Goal: Task Accomplishment & Management: Complete application form

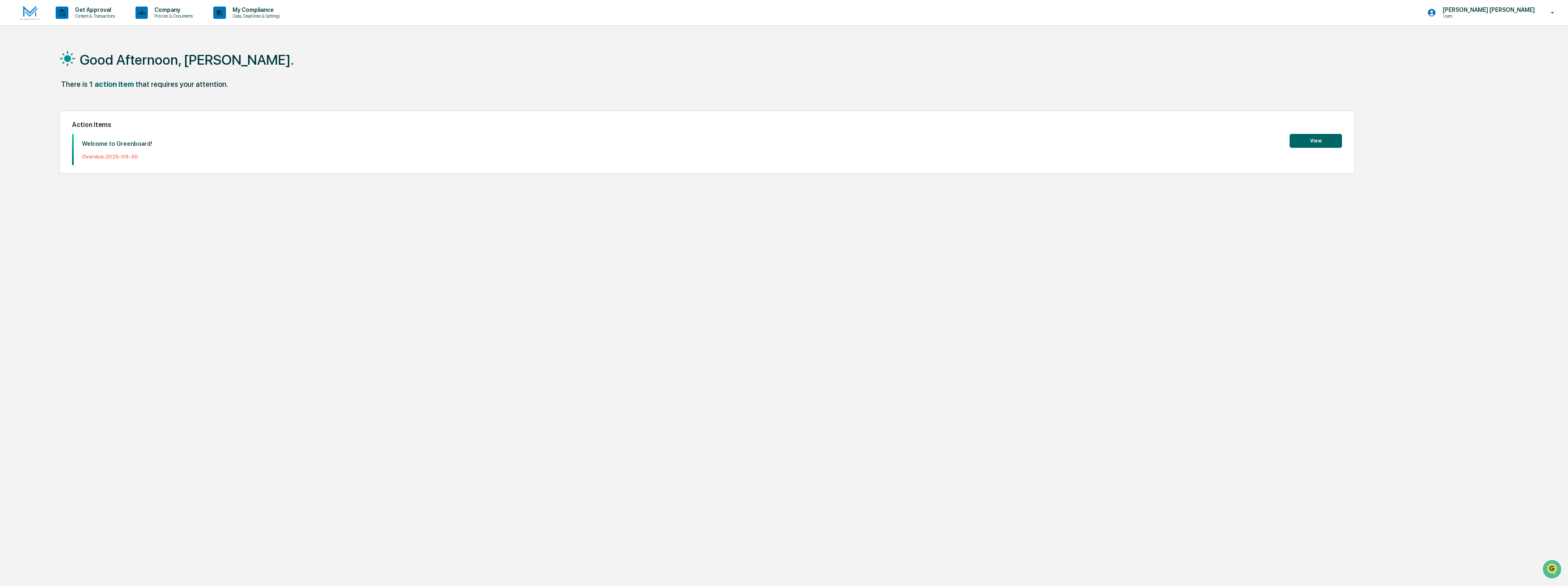
click at [1321, 137] on button "View" at bounding box center [1316, 140] width 52 height 14
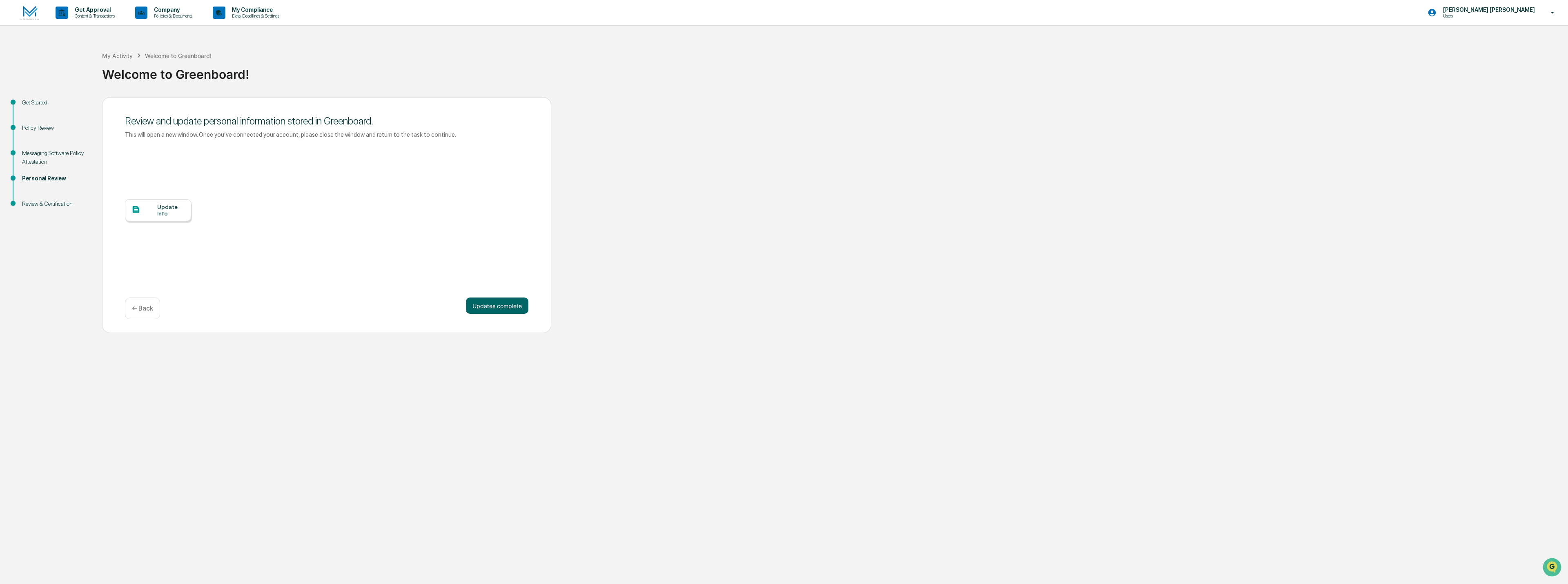
click at [163, 206] on div "Update Info" at bounding box center [170, 210] width 27 height 13
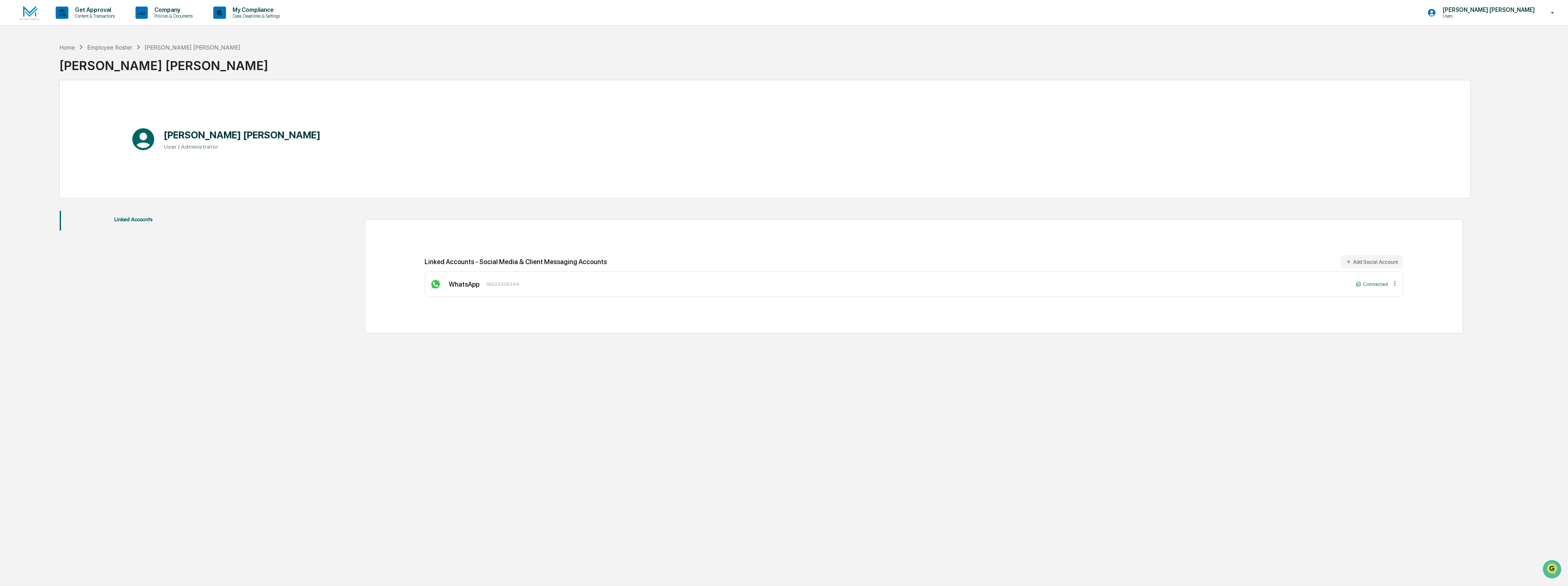
click at [141, 139] on icon at bounding box center [143, 139] width 26 height 26
click at [72, 44] on div "Home" at bounding box center [67, 47] width 15 height 7
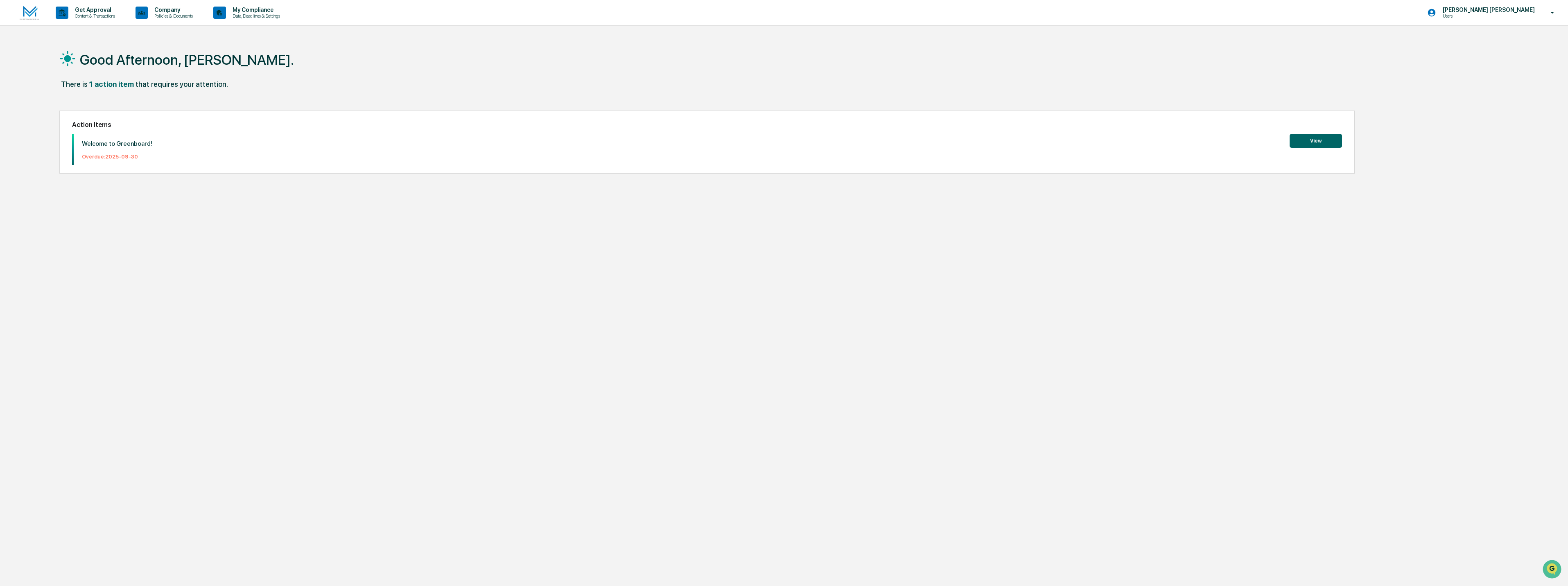
click at [1319, 139] on button "View" at bounding box center [1316, 140] width 52 height 14
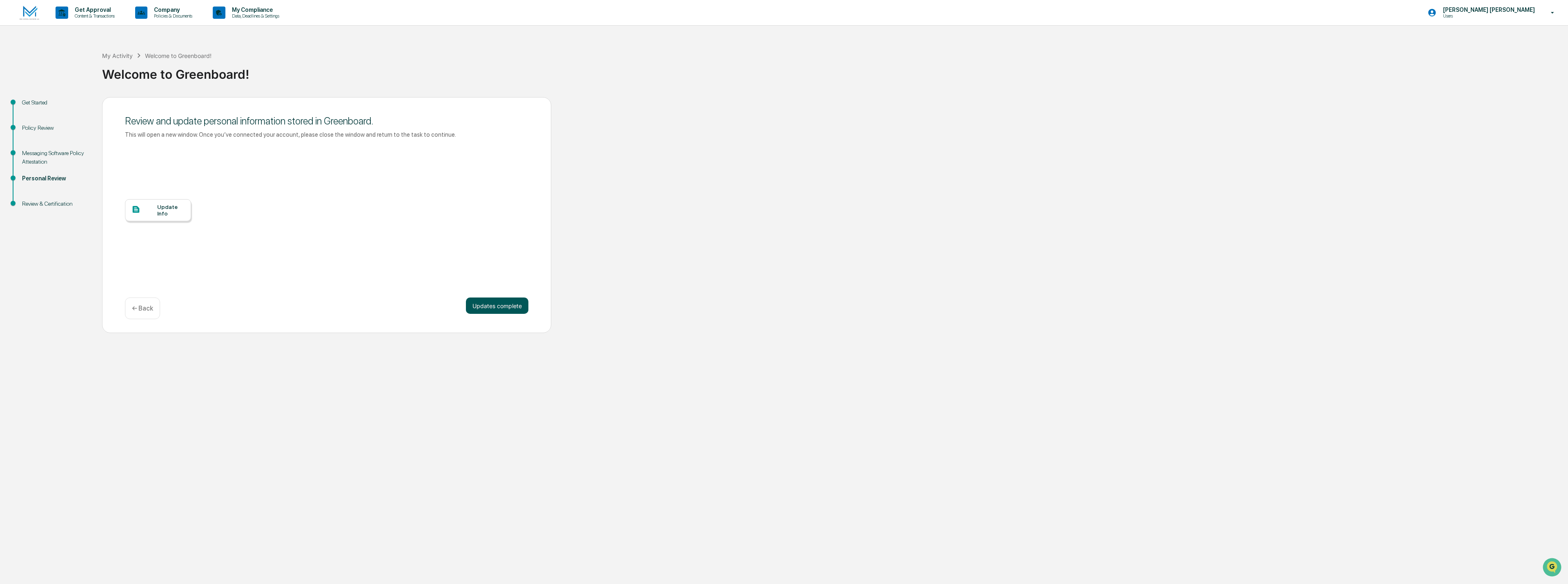
click at [497, 305] on button "Updates complete" at bounding box center [497, 305] width 63 height 16
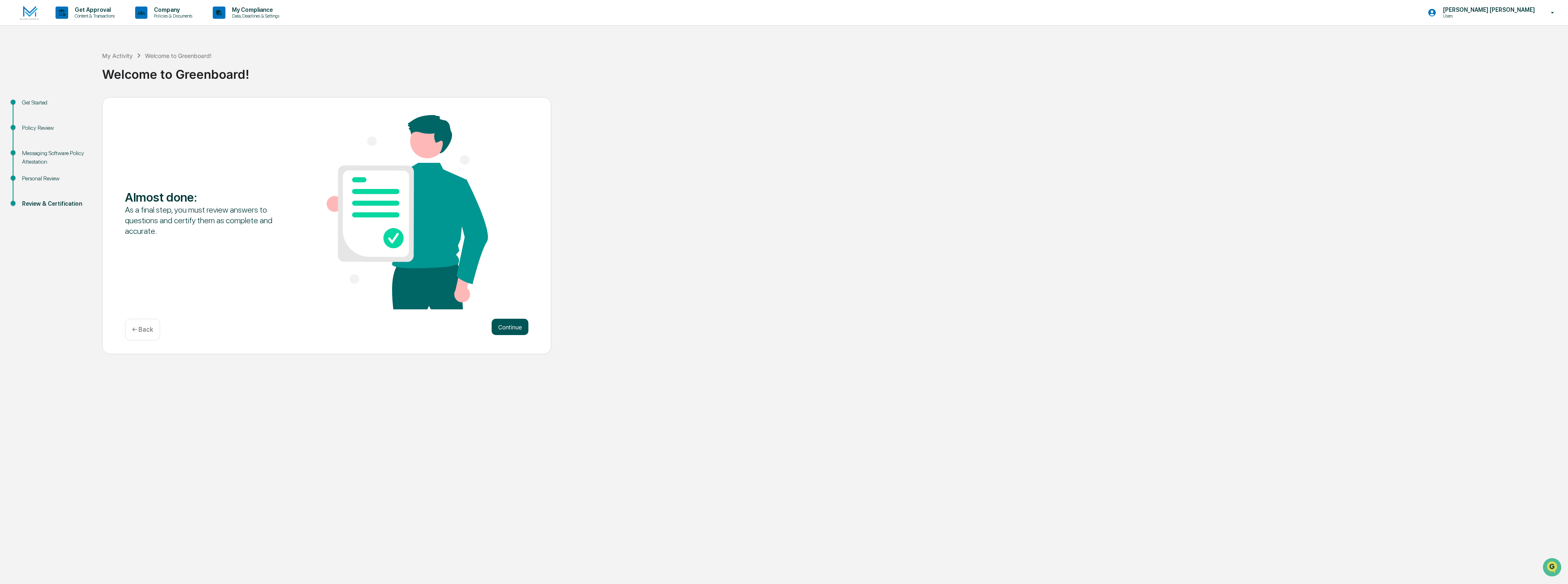
click at [504, 324] on button "Continue" at bounding box center [510, 327] width 37 height 16
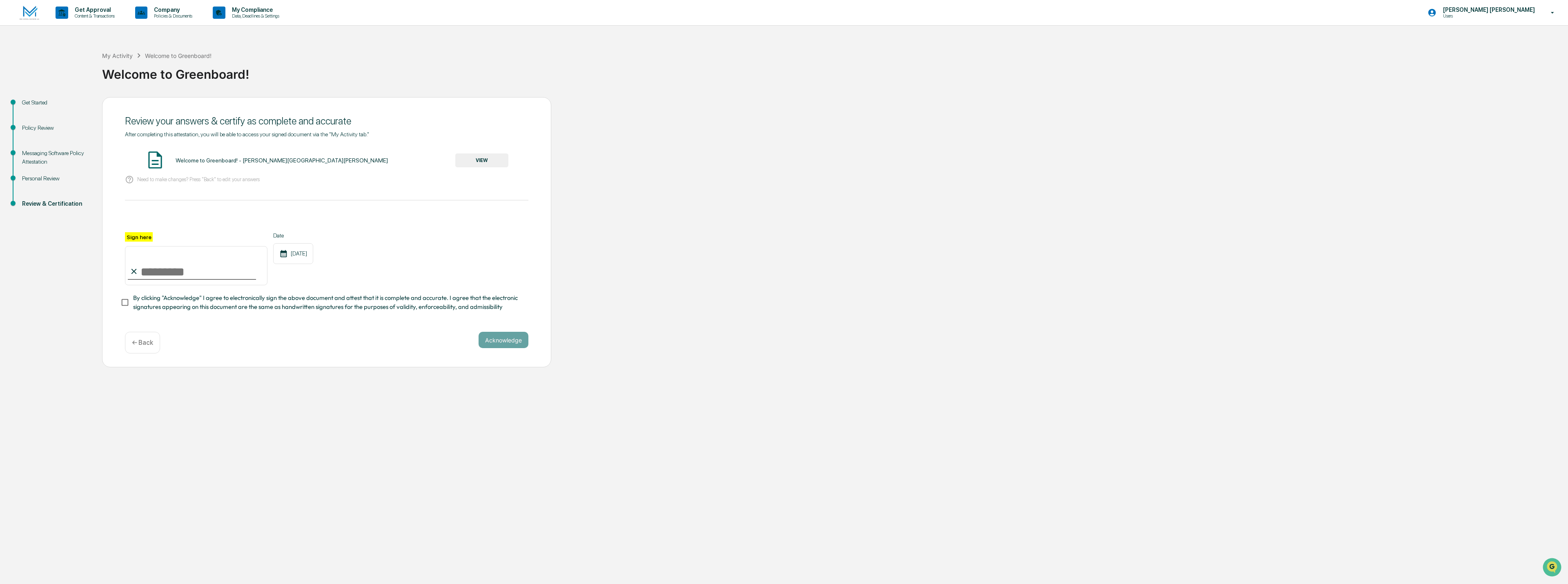
click at [153, 162] on img at bounding box center [155, 160] width 21 height 21
click at [154, 162] on img at bounding box center [155, 160] width 21 height 21
click at [483, 158] on button "VIEW" at bounding box center [481, 160] width 53 height 14
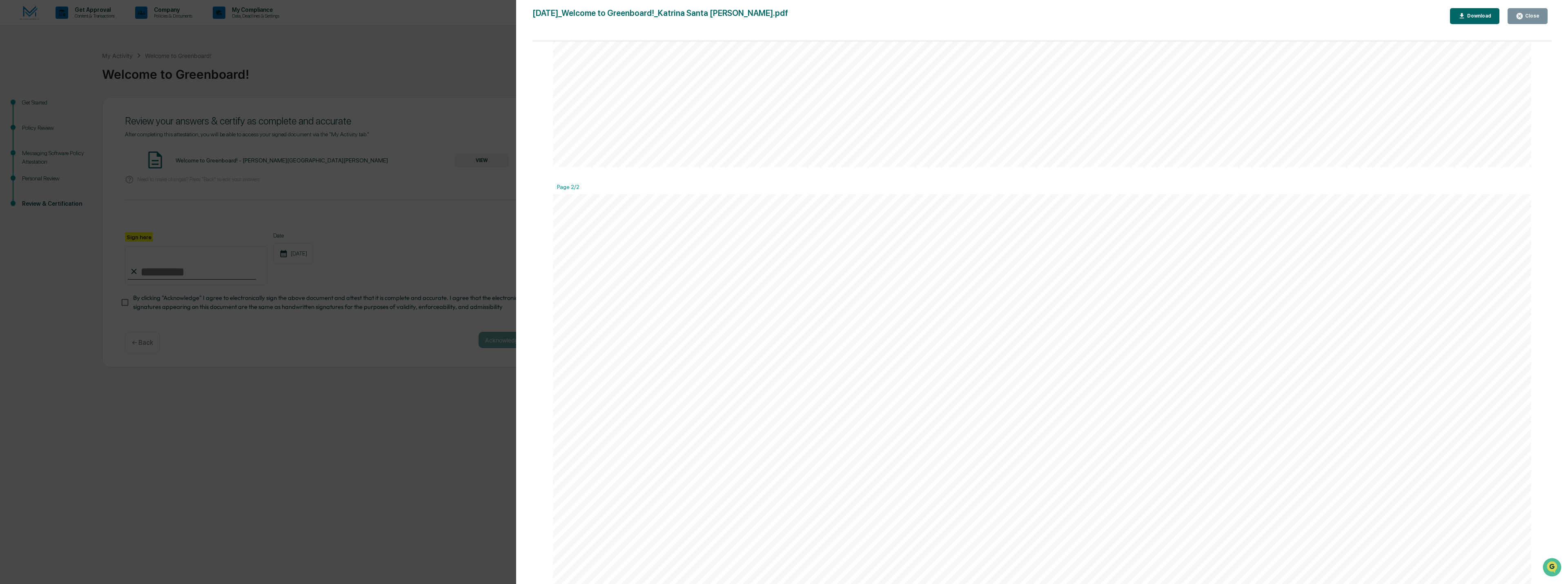
scroll to position [1288, 0]
click at [758, 322] on span "for" at bounding box center [754, 324] width 18 height 13
click at [731, 307] on span "platform" at bounding box center [732, 304] width 54 height 13
click at [1530, 13] on div "Close" at bounding box center [1531, 15] width 16 height 5
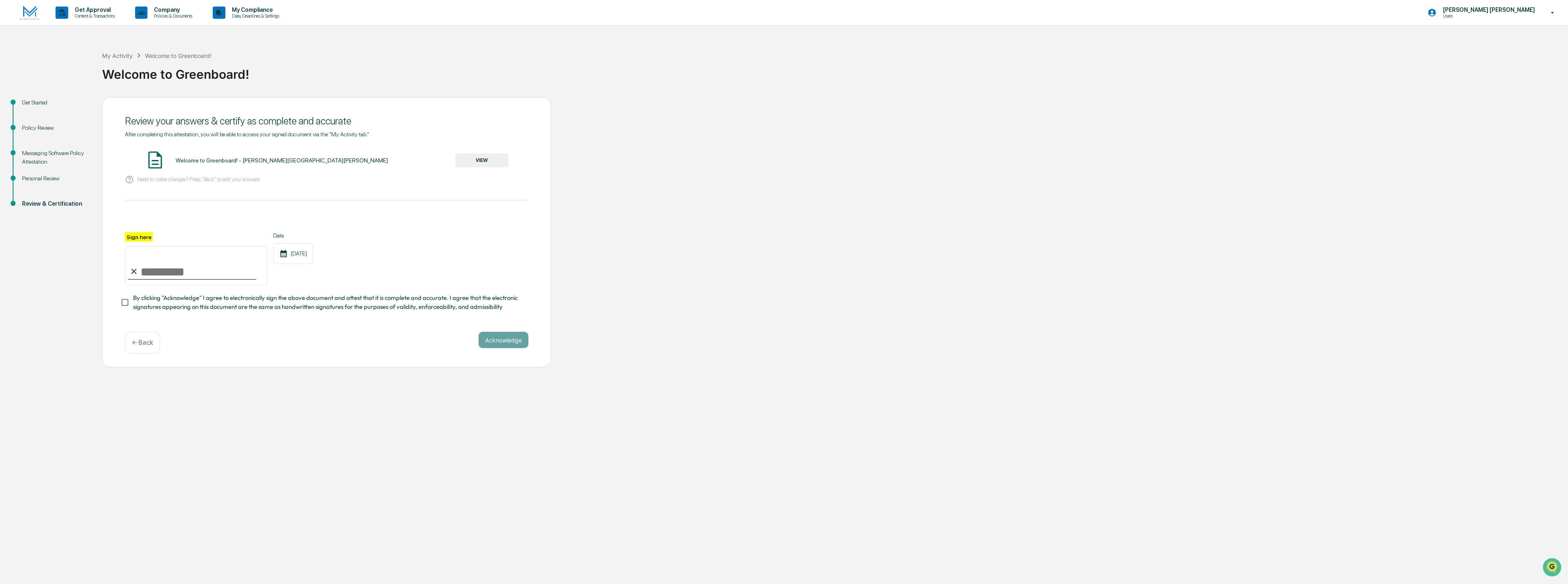
click at [141, 269] on input "Sign here" at bounding box center [196, 266] width 142 height 39
click at [149, 271] on input "Sign here" at bounding box center [196, 266] width 142 height 39
click at [144, 273] on input "**********" at bounding box center [196, 266] width 142 height 39
type input "**********"
click at [426, 268] on div "**********" at bounding box center [326, 259] width 404 height 53
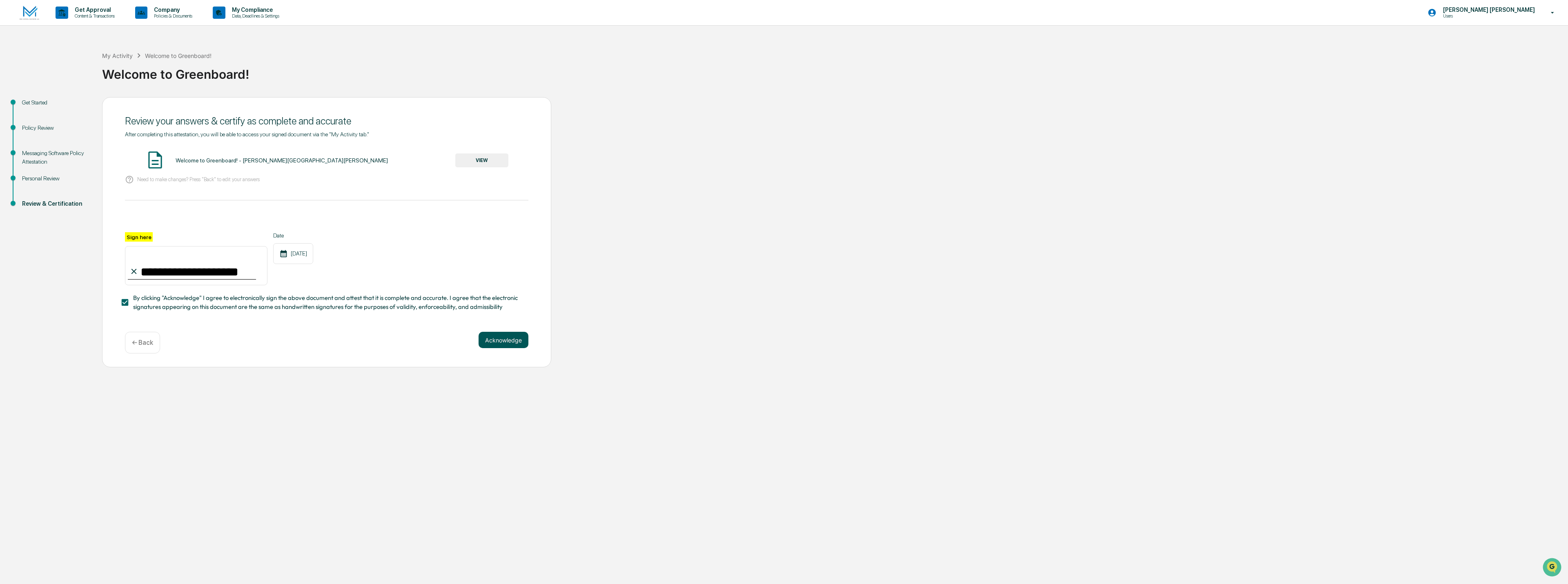
click at [503, 339] on button "Acknowledge" at bounding box center [503, 339] width 50 height 16
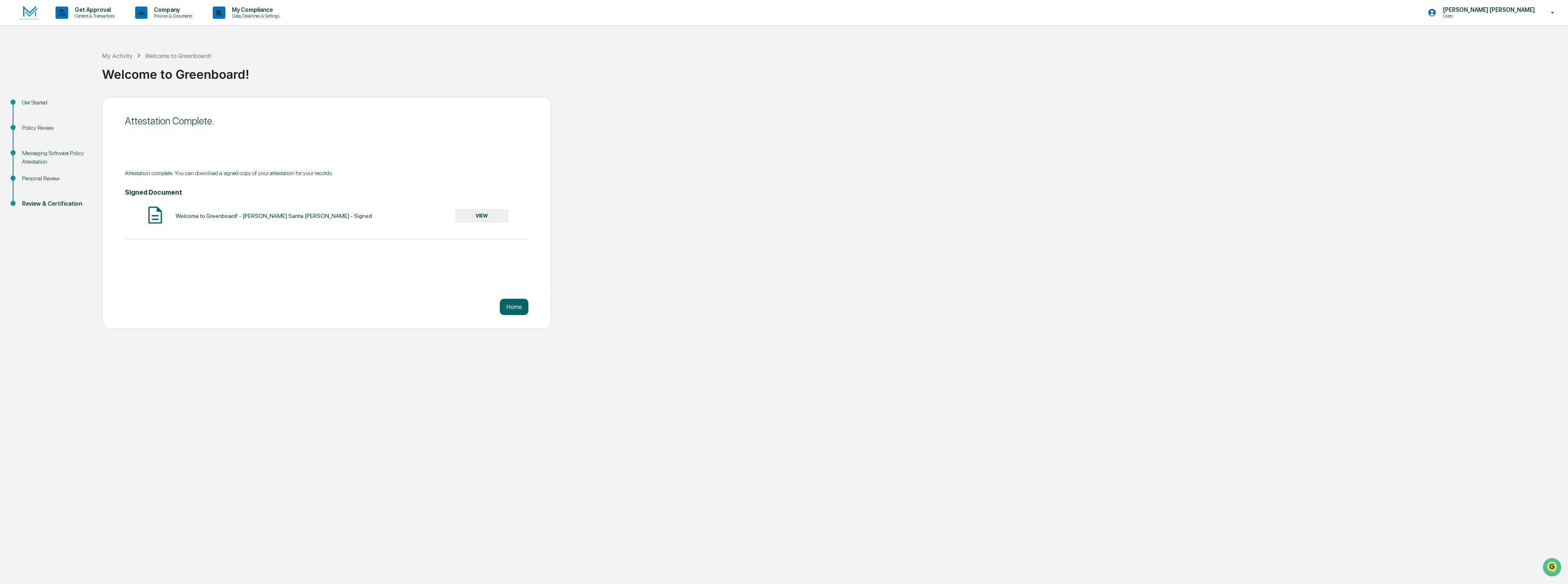
click at [485, 213] on button "VIEW" at bounding box center [481, 215] width 53 height 14
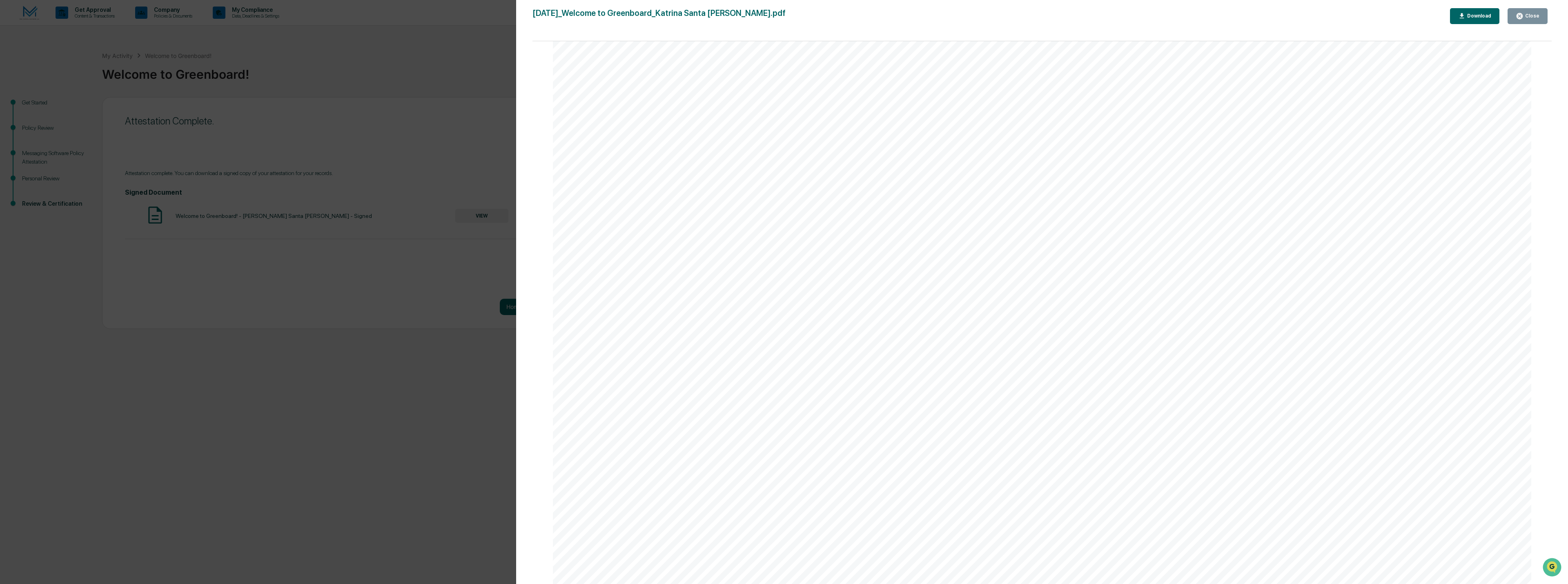
scroll to position [1837, 0]
click at [1531, 12] on div "Close" at bounding box center [1527, 16] width 24 height 8
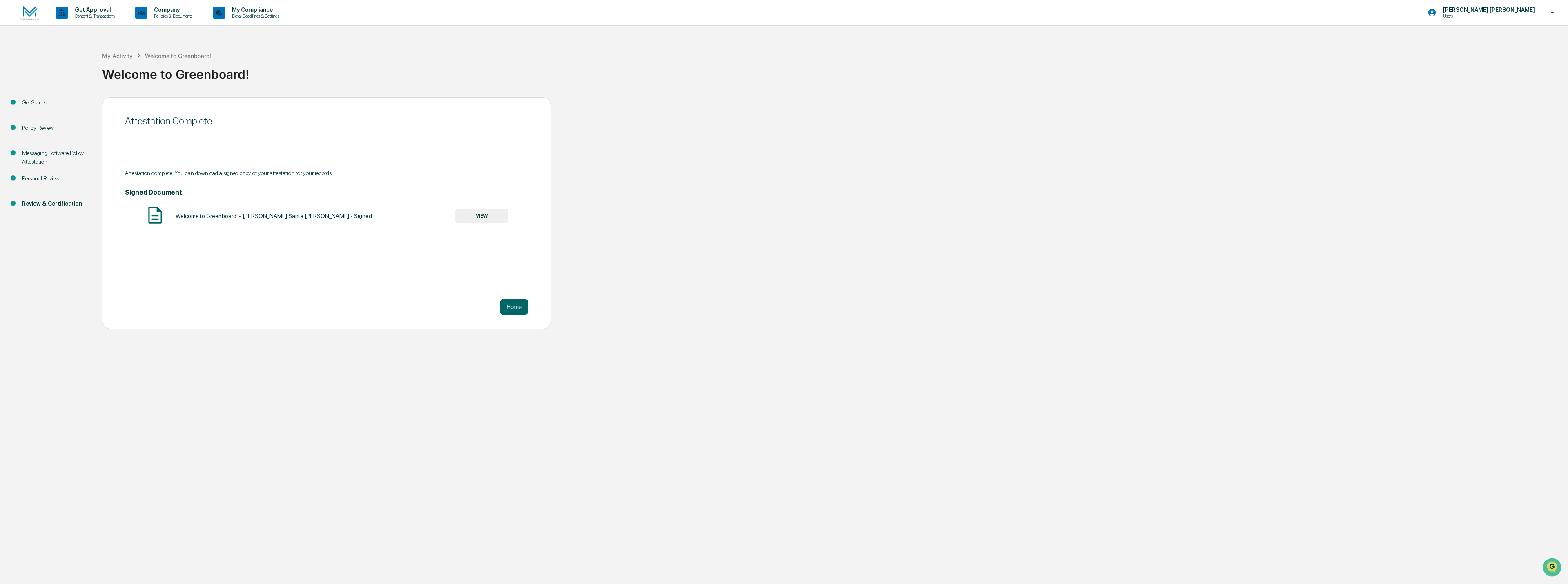
click at [489, 213] on button "VIEW" at bounding box center [481, 215] width 53 height 14
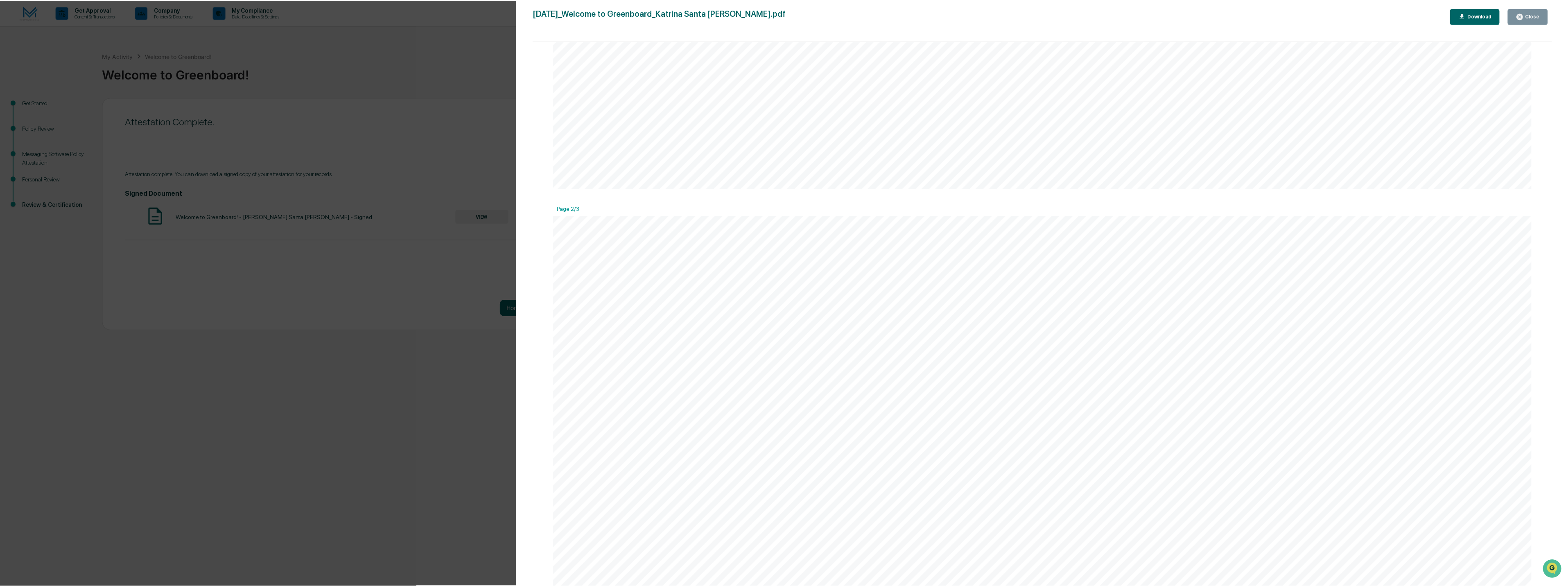
scroll to position [1392, 0]
click at [1537, 17] on div "Close" at bounding box center [1536, 15] width 16 height 5
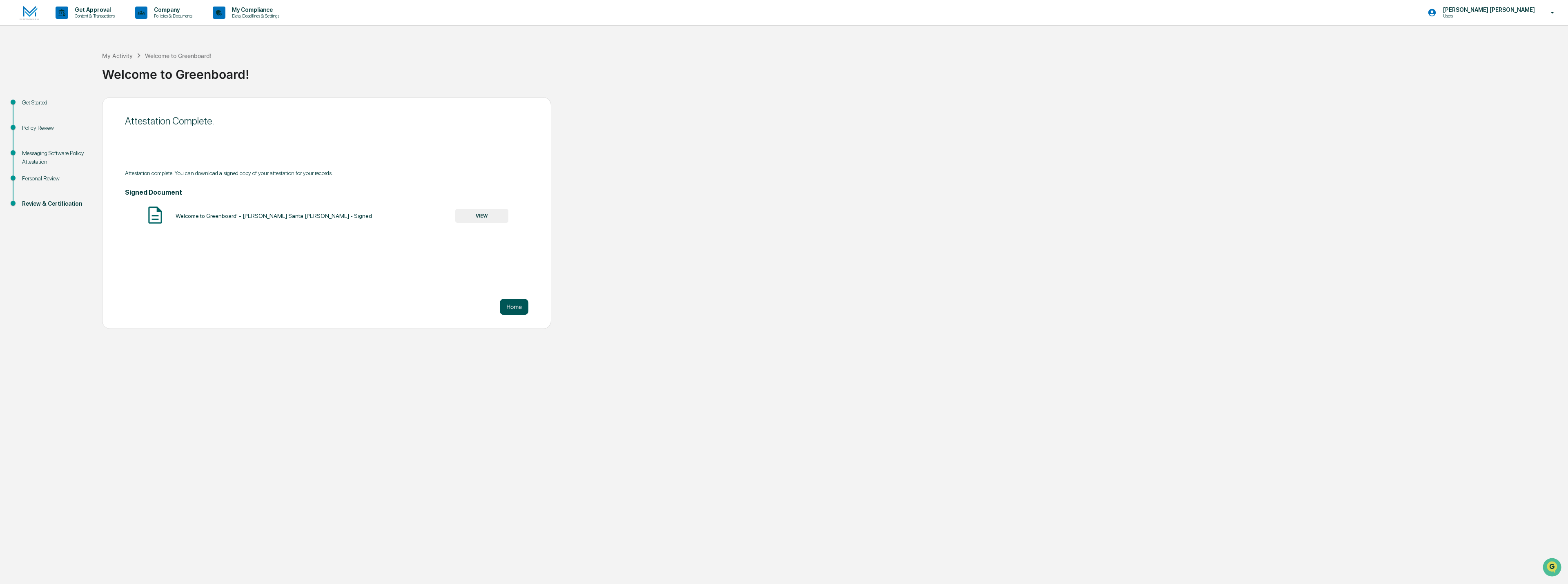
click at [514, 307] on button "Home" at bounding box center [514, 307] width 29 height 16
